Goal: Task Accomplishment & Management: Complete application form

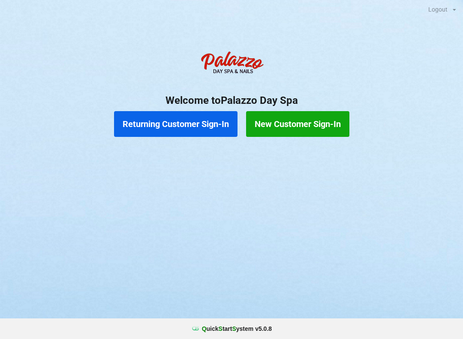
click at [176, 125] on button "Returning Customer Sign-In" at bounding box center [175, 124] width 123 height 26
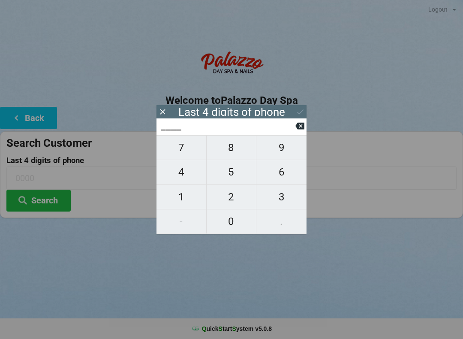
click at [239, 225] on span "0" at bounding box center [232, 221] width 50 height 18
type input "0___"
click at [288, 180] on span "6" at bounding box center [281, 172] width 50 height 18
type input "06__"
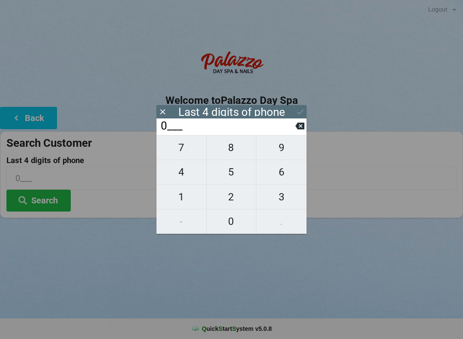
type input "06__"
click at [286, 180] on span "6" at bounding box center [281, 172] width 50 height 18
type input "066_"
click at [289, 154] on span "9" at bounding box center [281, 147] width 50 height 18
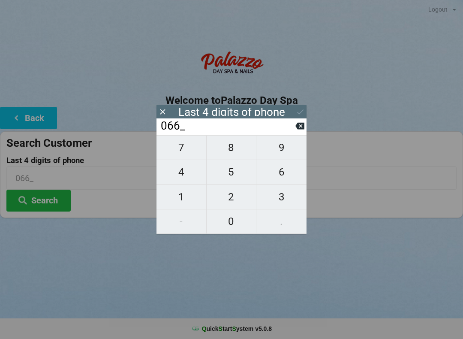
type input "0669"
click at [300, 114] on icon at bounding box center [300, 111] width 9 height 9
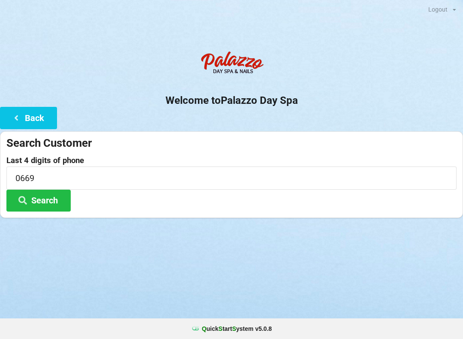
click at [58, 198] on button "Search" at bounding box center [38, 200] width 64 height 22
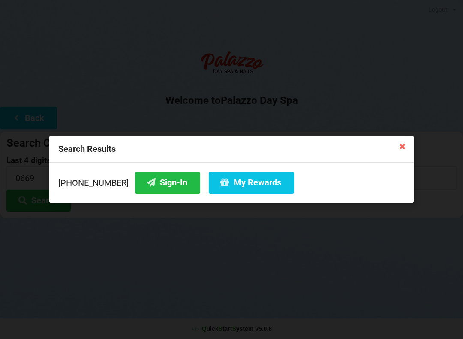
click at [160, 182] on button "Sign-In" at bounding box center [167, 182] width 65 height 22
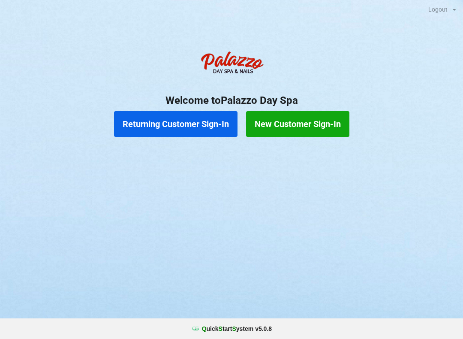
click at [200, 114] on button "Returning Customer Sign-In" at bounding box center [175, 124] width 123 height 26
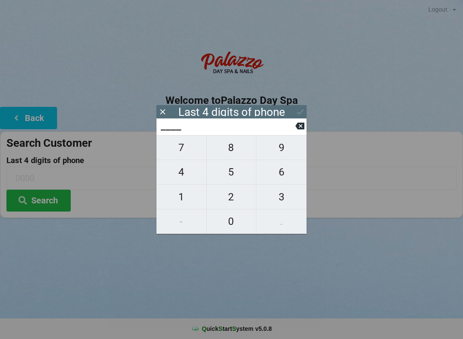
click at [185, 133] on input "____" at bounding box center [227, 126] width 135 height 14
click at [190, 147] on span "7" at bounding box center [181, 147] width 50 height 18
type input "7___"
click at [237, 144] on span "8" at bounding box center [232, 147] width 50 height 18
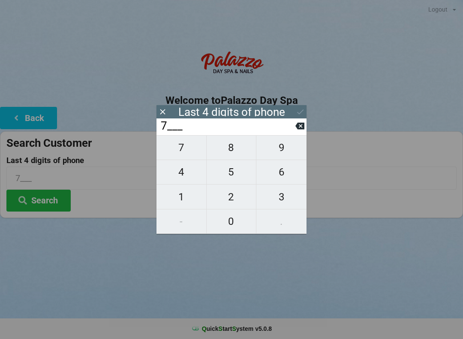
type input "78__"
click at [289, 168] on span "6" at bounding box center [281, 172] width 50 height 18
type input "786_"
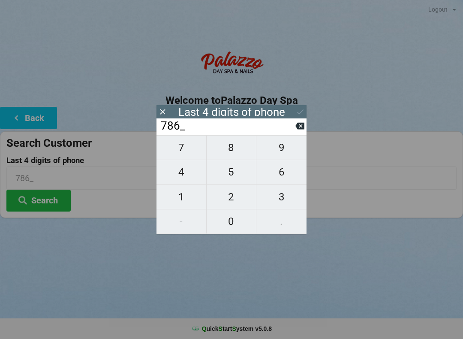
click at [237, 209] on button "2" at bounding box center [232, 196] width 50 height 24
type input "7862"
click at [300, 116] on icon at bounding box center [300, 111] width 9 height 9
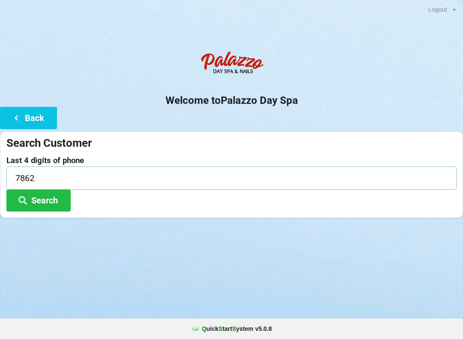
click at [68, 177] on input "7862" at bounding box center [231, 177] width 450 height 23
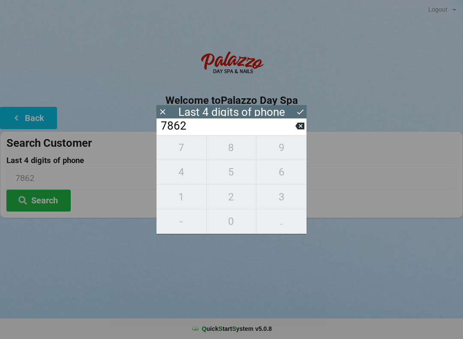
click at [297, 129] on icon at bounding box center [299, 126] width 9 height 7
type input "786_"
click at [233, 229] on span "0" at bounding box center [232, 221] width 50 height 18
type input "7860"
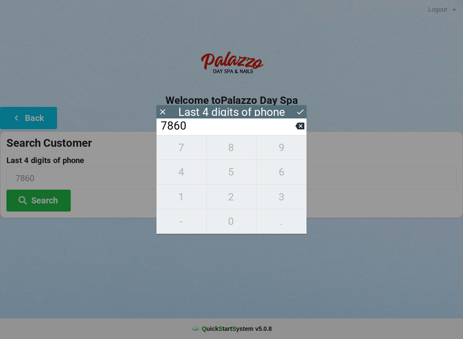
click at [50, 197] on button "Search" at bounding box center [38, 200] width 64 height 22
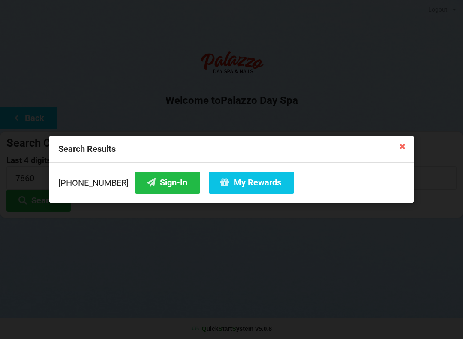
click at [153, 174] on button "Sign-In" at bounding box center [167, 182] width 65 height 22
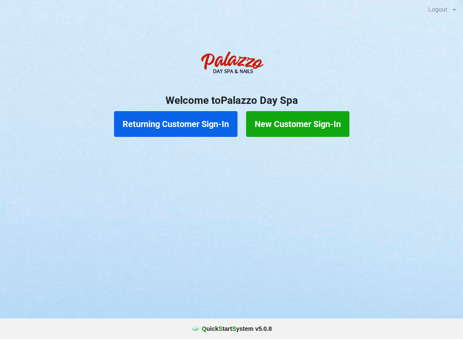
click at [195, 123] on button "Returning Customer Sign-In" at bounding box center [175, 124] width 123 height 26
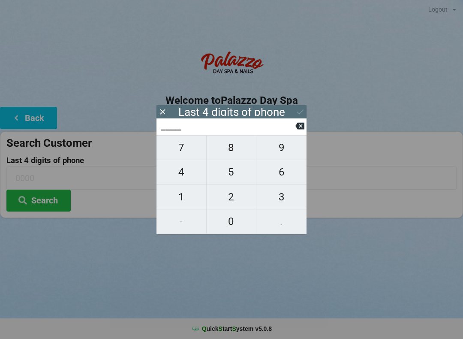
click at [189, 150] on span "7" at bounding box center [181, 147] width 50 height 18
type input "7___"
click at [234, 177] on span "5" at bounding box center [232, 172] width 50 height 18
type input "75__"
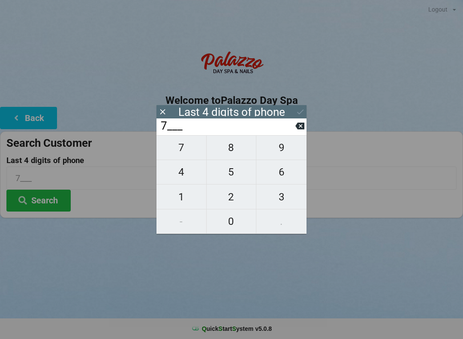
type input "75__"
click at [243, 221] on span "0" at bounding box center [232, 221] width 50 height 18
type input "750_"
click at [239, 156] on span "8" at bounding box center [232, 147] width 50 height 18
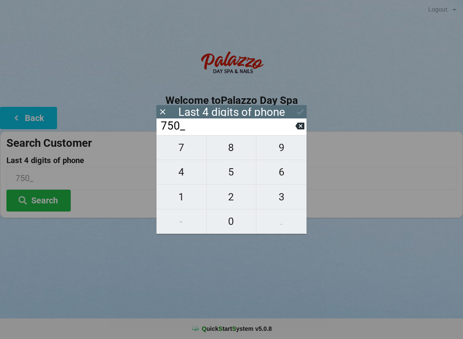
type input "7508"
click at [300, 109] on icon at bounding box center [300, 111] width 9 height 9
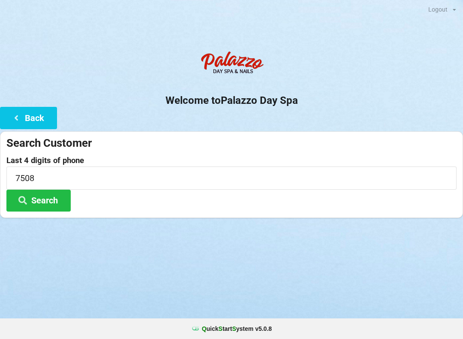
click at [54, 200] on button "Search" at bounding box center [38, 200] width 64 height 22
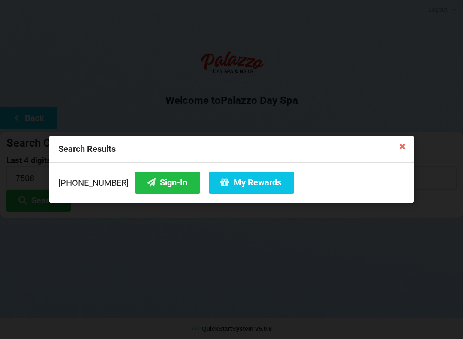
click at [159, 185] on button "Sign-In" at bounding box center [167, 182] width 65 height 22
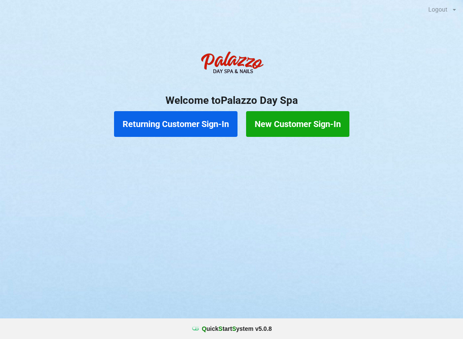
click at [195, 132] on button "Returning Customer Sign-In" at bounding box center [175, 124] width 123 height 26
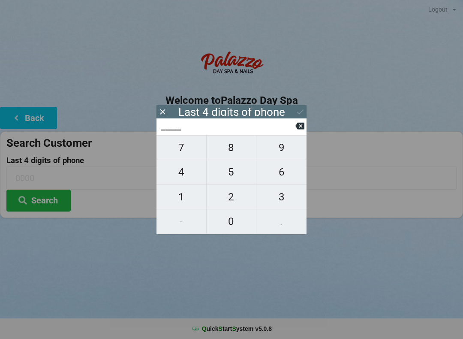
click at [180, 178] on span "4" at bounding box center [181, 172] width 50 height 18
type input "4___"
click at [231, 230] on span "0" at bounding box center [232, 221] width 50 height 18
type input "40__"
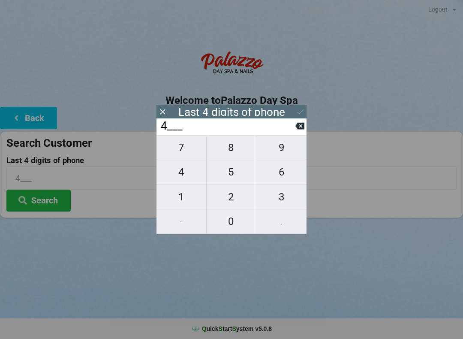
type input "40__"
click at [183, 151] on span "7" at bounding box center [181, 147] width 50 height 18
type input "407_"
click at [180, 177] on span "4" at bounding box center [181, 172] width 50 height 18
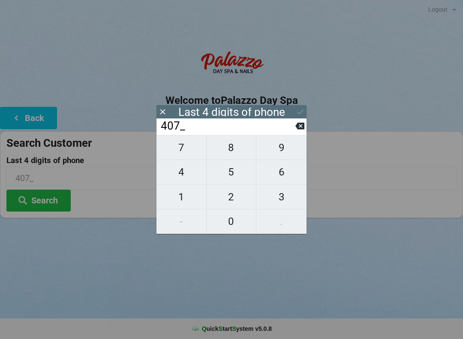
type input "4074"
click at [235, 180] on div "7 8 9 4 5 6 1 2 3 - 0 ." at bounding box center [231, 184] width 150 height 99
click at [230, 177] on div "7 8 9 4 5 6 1 2 3 - 0 ." at bounding box center [231, 184] width 150 height 99
click at [303, 129] on icon at bounding box center [299, 126] width 9 height 7
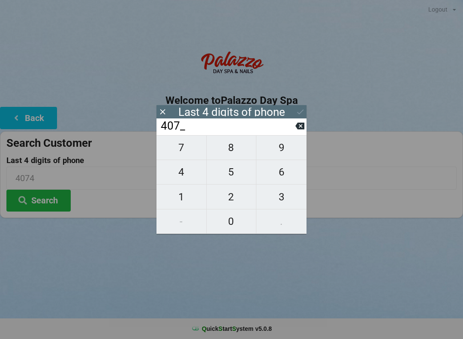
click at [295, 129] on icon at bounding box center [299, 125] width 9 height 9
click at [289, 133] on input "40__" at bounding box center [227, 126] width 135 height 14
click at [285, 133] on input "40__" at bounding box center [227, 126] width 135 height 14
click at [303, 129] on icon at bounding box center [299, 126] width 9 height 7
click at [304, 125] on icon at bounding box center [299, 125] width 9 height 9
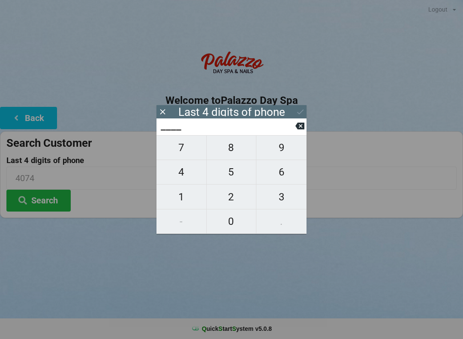
click at [304, 125] on icon at bounding box center [299, 125] width 9 height 9
click at [228, 175] on span "5" at bounding box center [232, 172] width 50 height 18
type input "5___"
click at [231, 150] on span "8" at bounding box center [232, 147] width 50 height 18
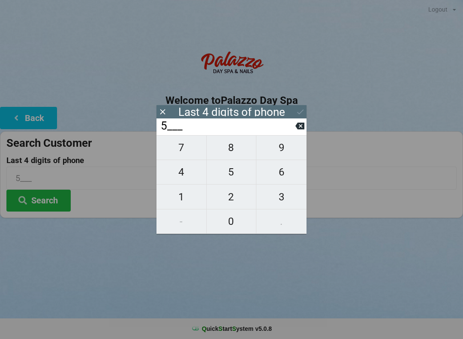
type input "58__"
click at [56, 205] on button "Search" at bounding box center [38, 200] width 64 height 22
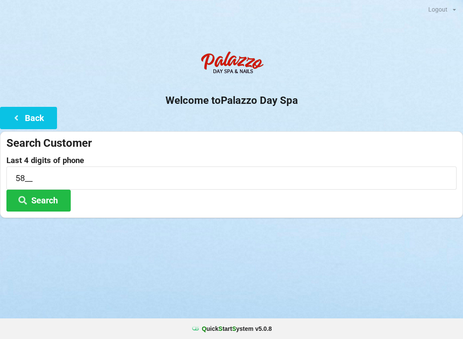
click at [63, 210] on button "Search" at bounding box center [38, 200] width 64 height 22
click at [39, 116] on button "Back" at bounding box center [28, 118] width 57 height 22
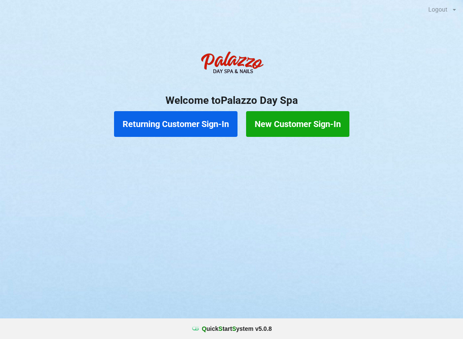
click at [306, 129] on button "New Customer Sign-In" at bounding box center [297, 124] width 103 height 26
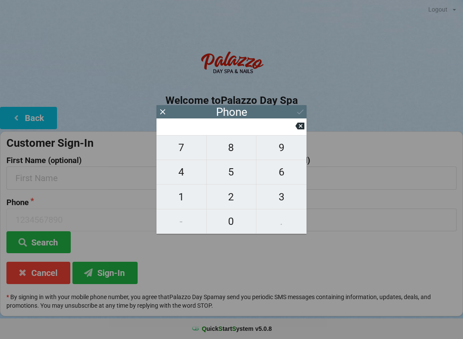
click at [187, 174] on span "4" at bounding box center [181, 172] width 50 height 18
type input "4"
click at [233, 228] on span "0" at bounding box center [232, 221] width 50 height 18
type input "40"
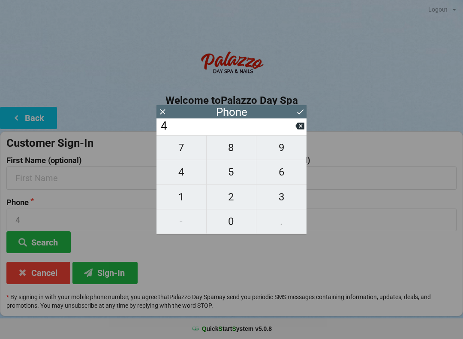
type input "40"
click at [179, 151] on span "7" at bounding box center [181, 147] width 50 height 18
type input "407"
click at [295, 133] on input "407" at bounding box center [227, 126] width 135 height 14
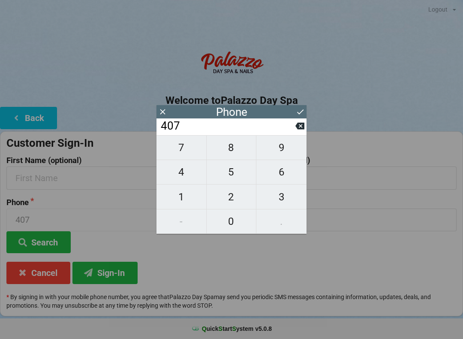
click at [300, 132] on button at bounding box center [299, 126] width 9 height 12
click at [299, 130] on icon at bounding box center [299, 125] width 9 height 9
type input "4"
click at [301, 129] on icon at bounding box center [299, 125] width 9 height 9
